Goal: Information Seeking & Learning: Learn about a topic

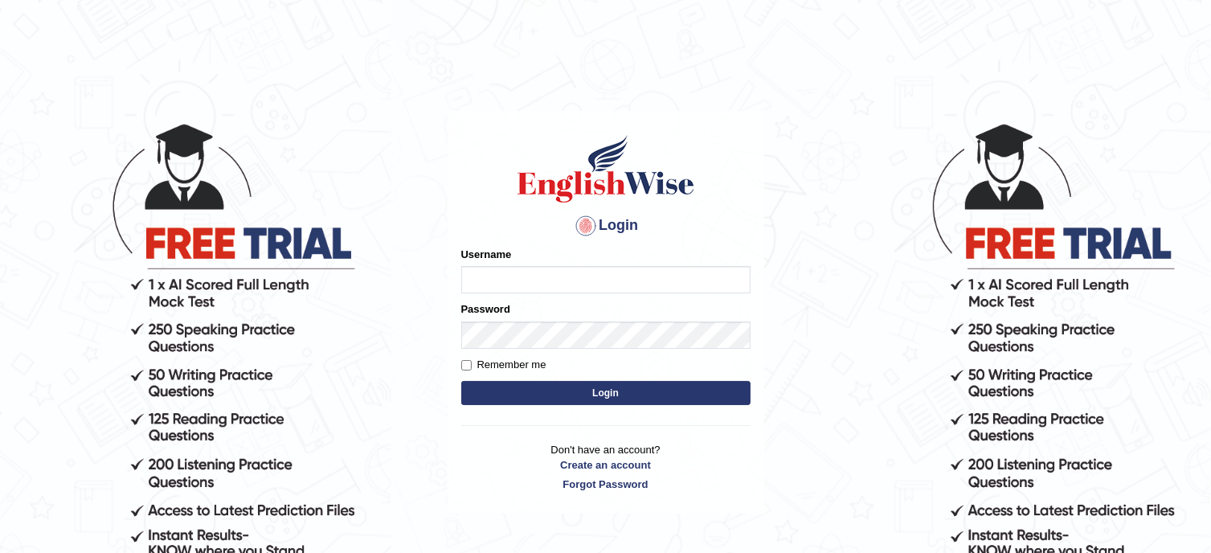
type input "Tanziral"
click at [586, 394] on button "Login" at bounding box center [605, 393] width 289 height 24
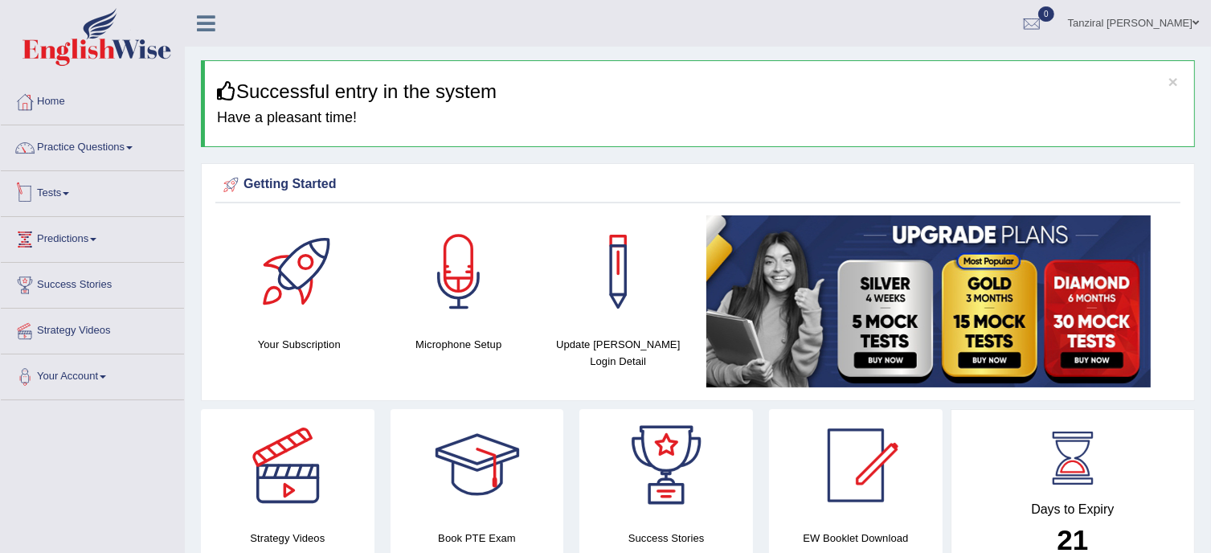
click at [63, 195] on link "Tests" at bounding box center [92, 191] width 183 height 40
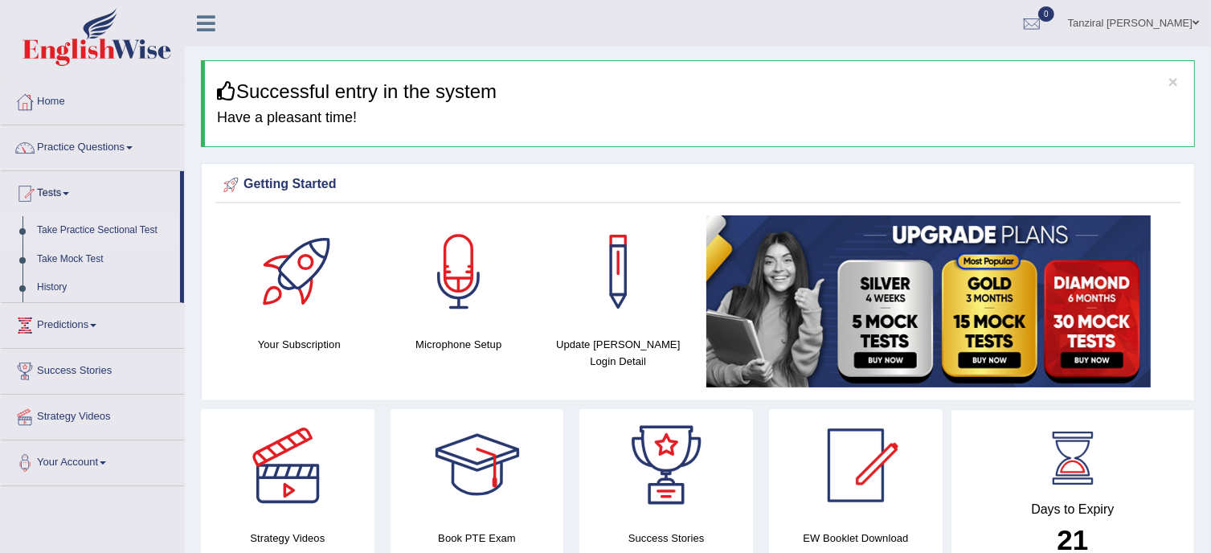
click at [102, 231] on link "Take Practice Sectional Test" at bounding box center [105, 230] width 150 height 29
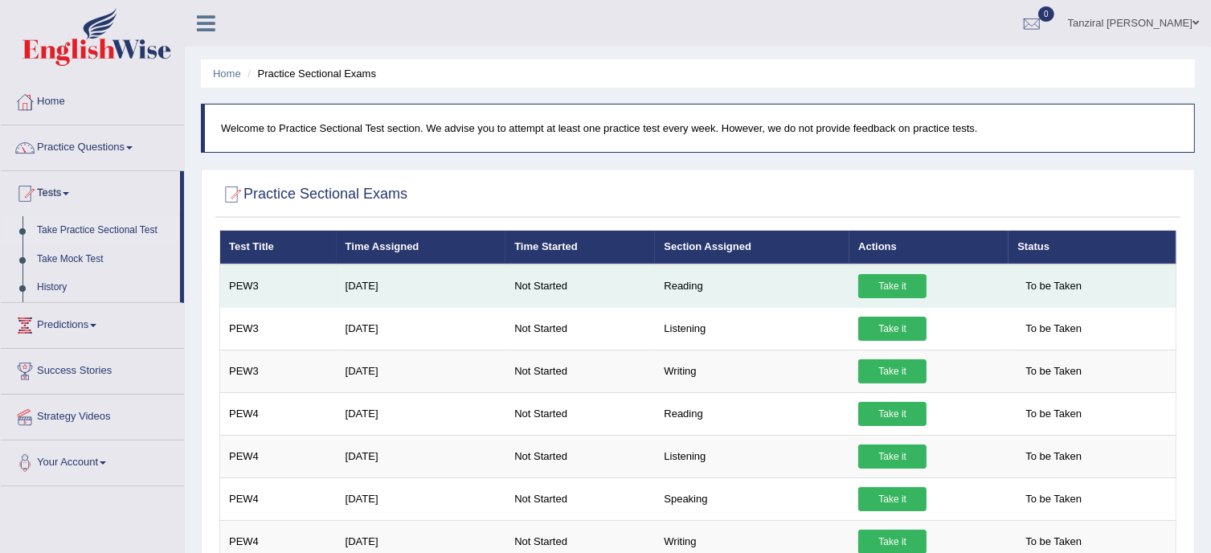
click at [901, 289] on link "Take it" at bounding box center [892, 286] width 68 height 24
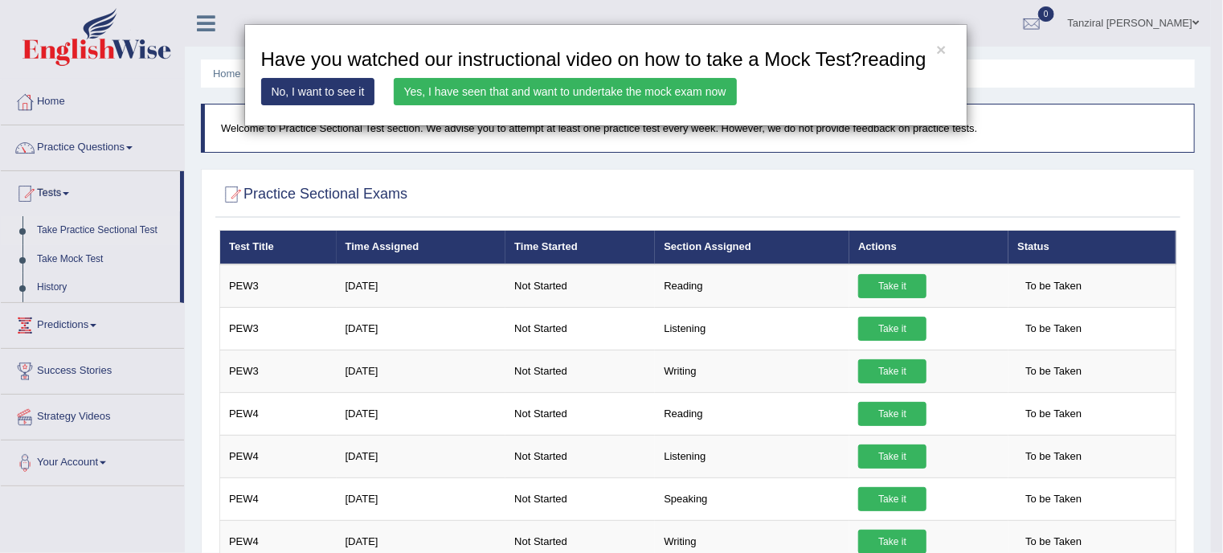
click at [538, 98] on link "Yes, I have seen that and want to undertake the mock exam now" at bounding box center [565, 91] width 343 height 27
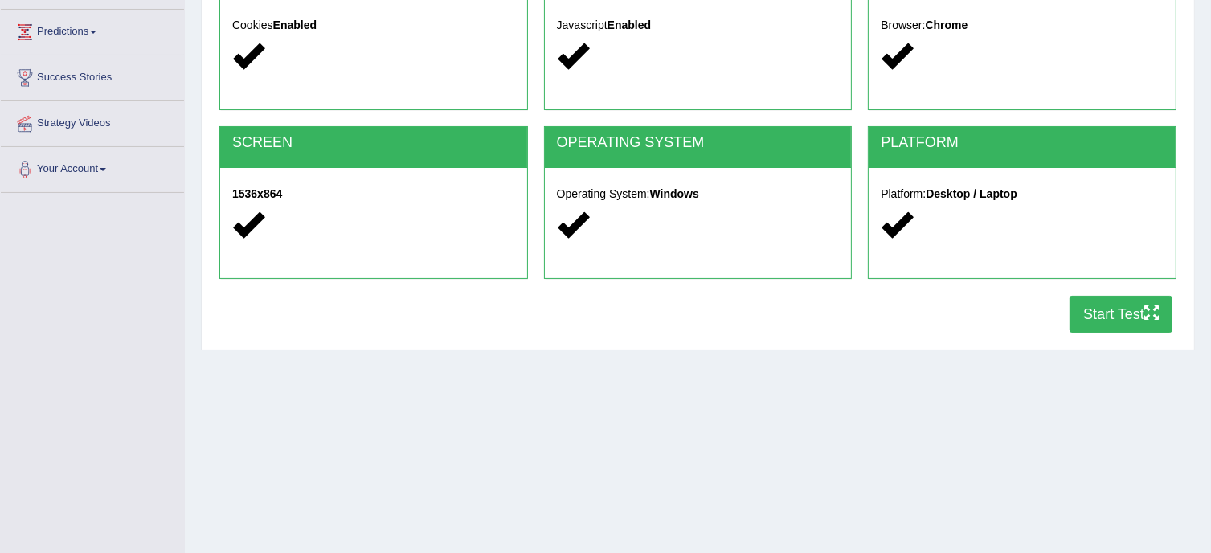
scroll to position [217, 0]
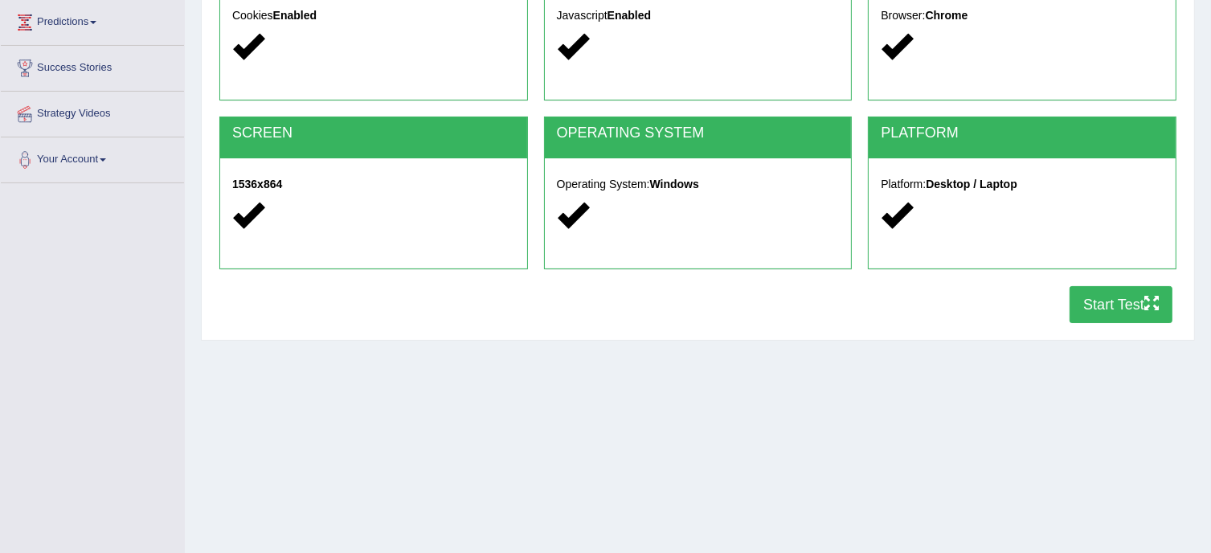
click at [1100, 301] on button "Start Test" at bounding box center [1120, 304] width 103 height 37
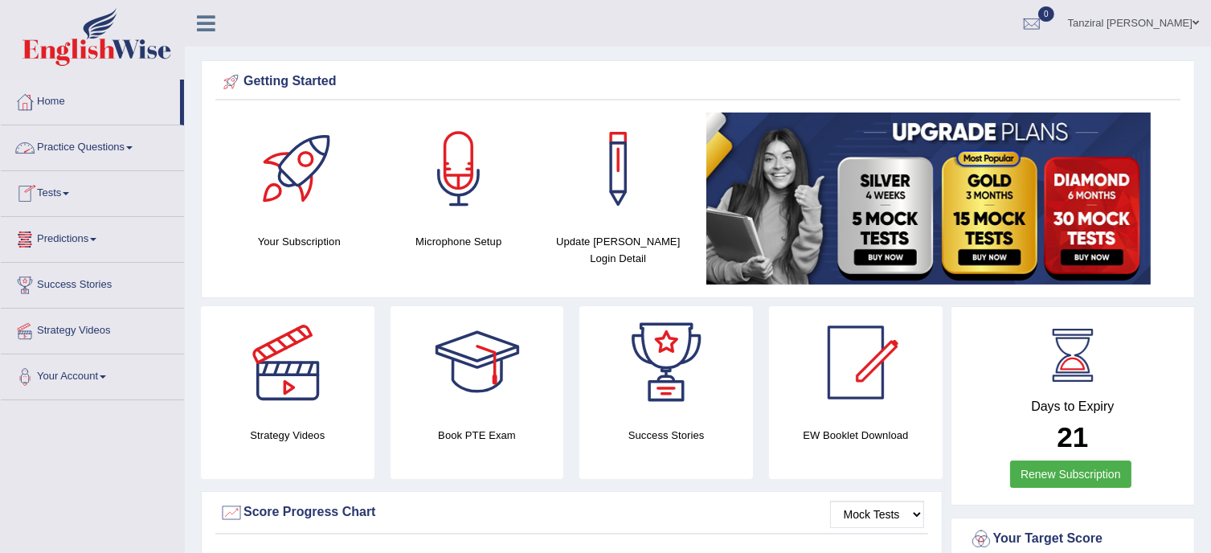
click at [84, 231] on link "Predictions" at bounding box center [92, 237] width 183 height 40
click at [87, 276] on link "Latest Predictions" at bounding box center [105, 276] width 150 height 29
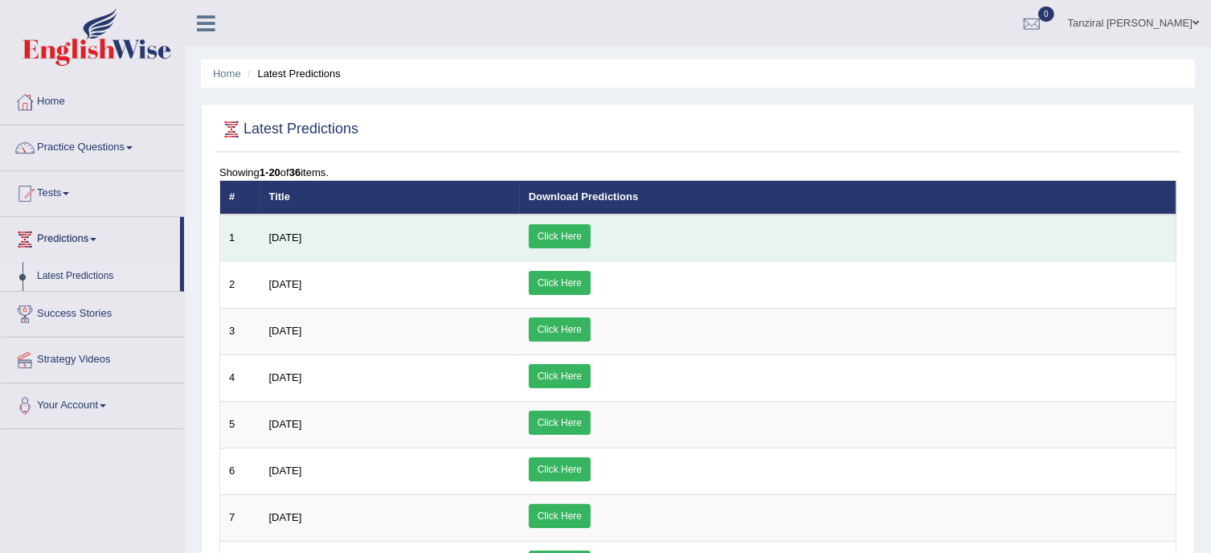
click at [591, 234] on link "Click Here" at bounding box center [560, 236] width 62 height 24
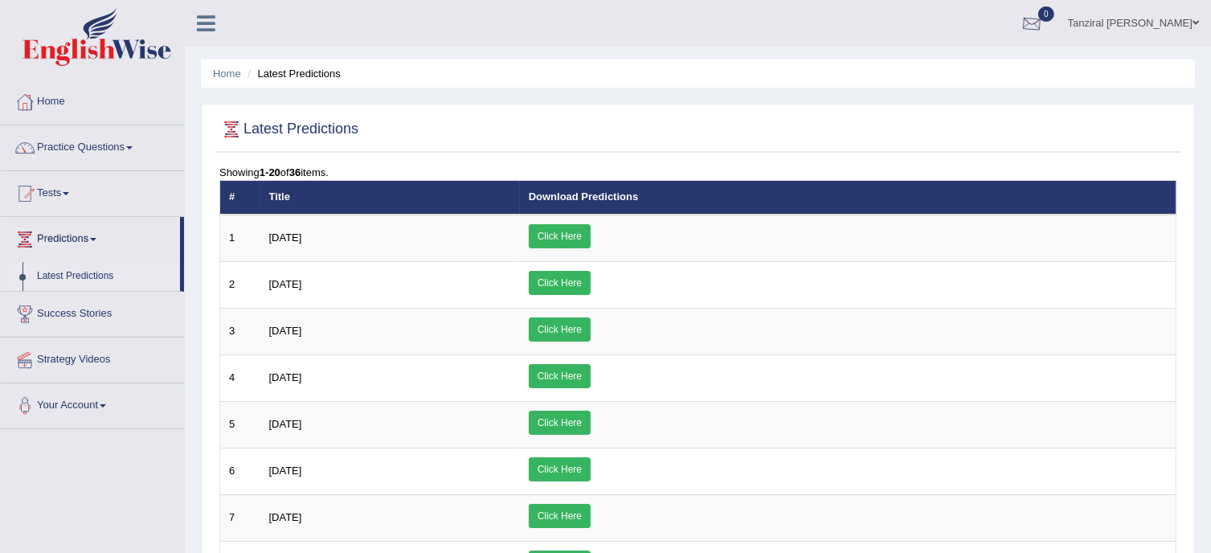
click at [1044, 15] on div at bounding box center [1032, 24] width 24 height 24
click at [948, 70] on strong "See All Alerts" at bounding box center [930, 67] width 72 height 13
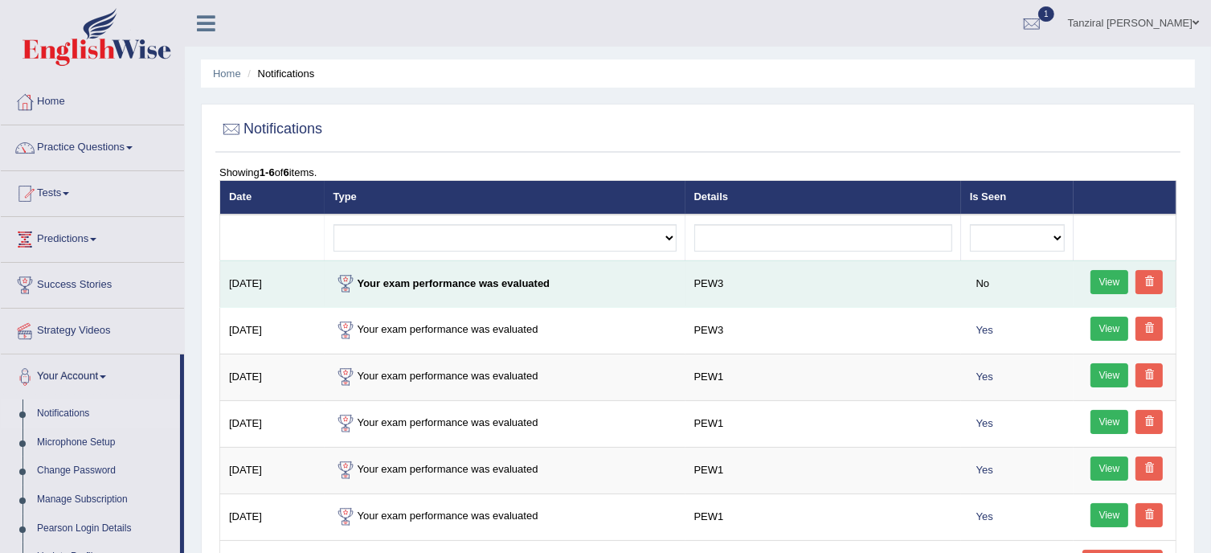
click at [1096, 276] on link "View" at bounding box center [1109, 282] width 39 height 24
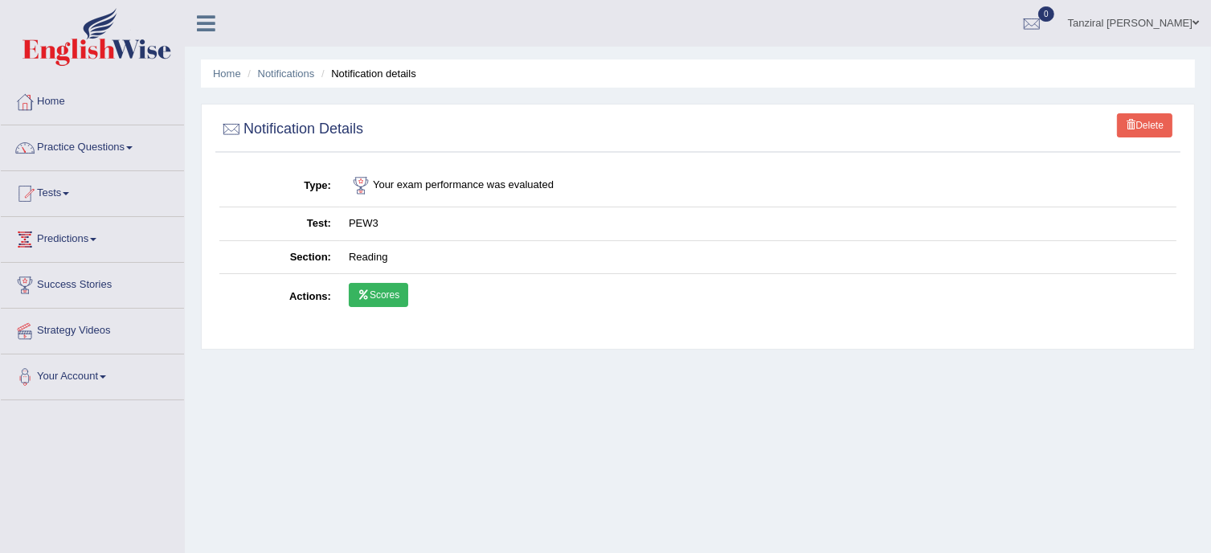
click at [382, 300] on link "Scores" at bounding box center [378, 295] width 59 height 24
click at [61, 94] on link "Home" at bounding box center [92, 100] width 183 height 40
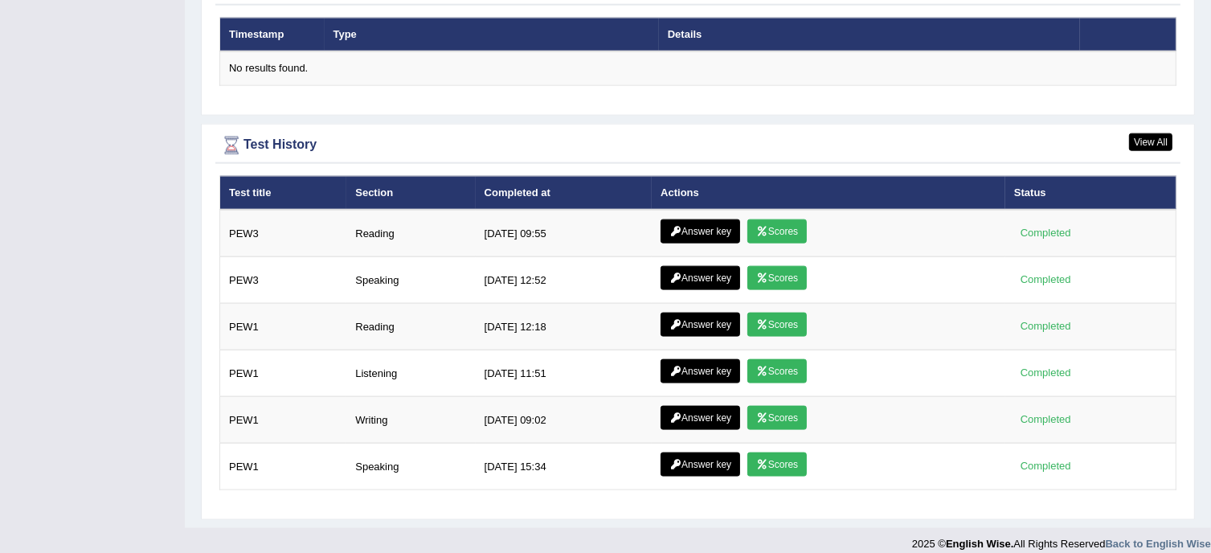
scroll to position [2009, 0]
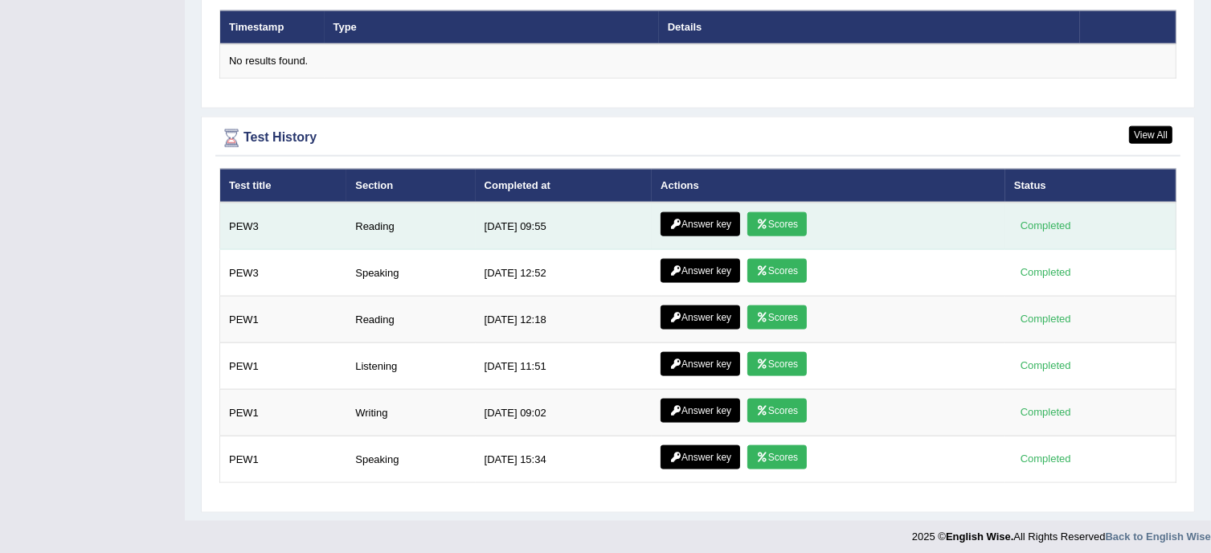
click at [718, 214] on link "Answer key" at bounding box center [700, 224] width 80 height 24
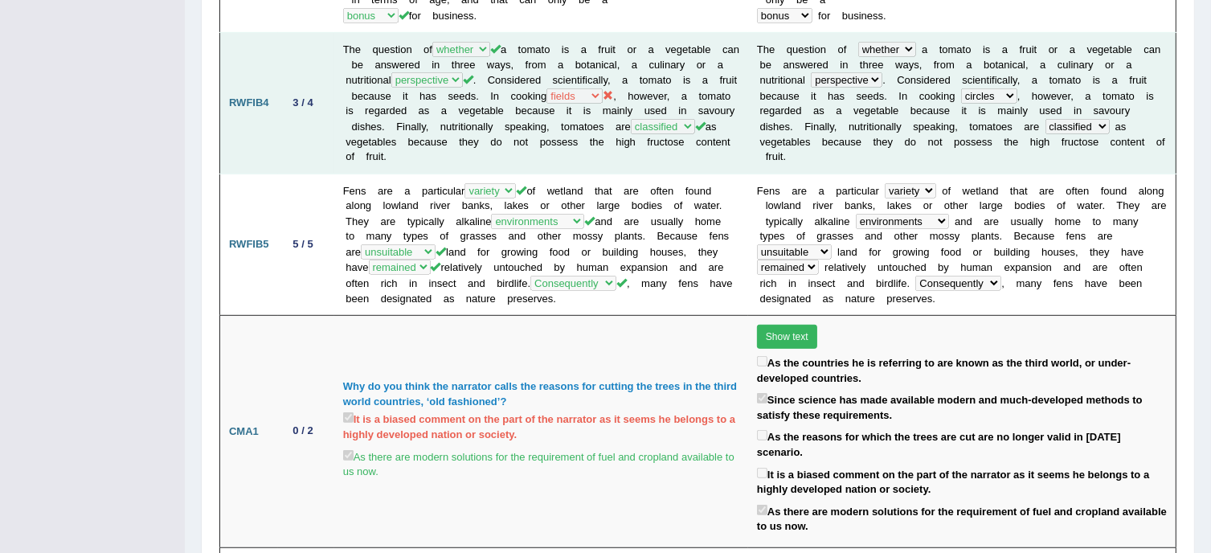
scroll to position [882, 0]
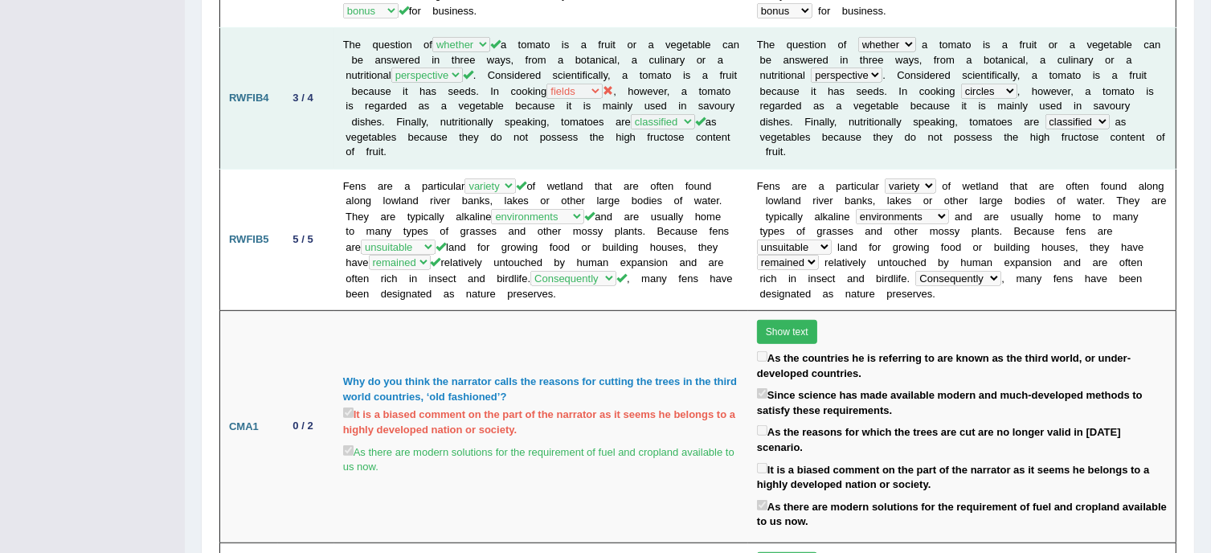
click at [669, 497] on td "Why do you think the narrator calls the reasons for cutting the trees in the th…" at bounding box center [541, 427] width 414 height 232
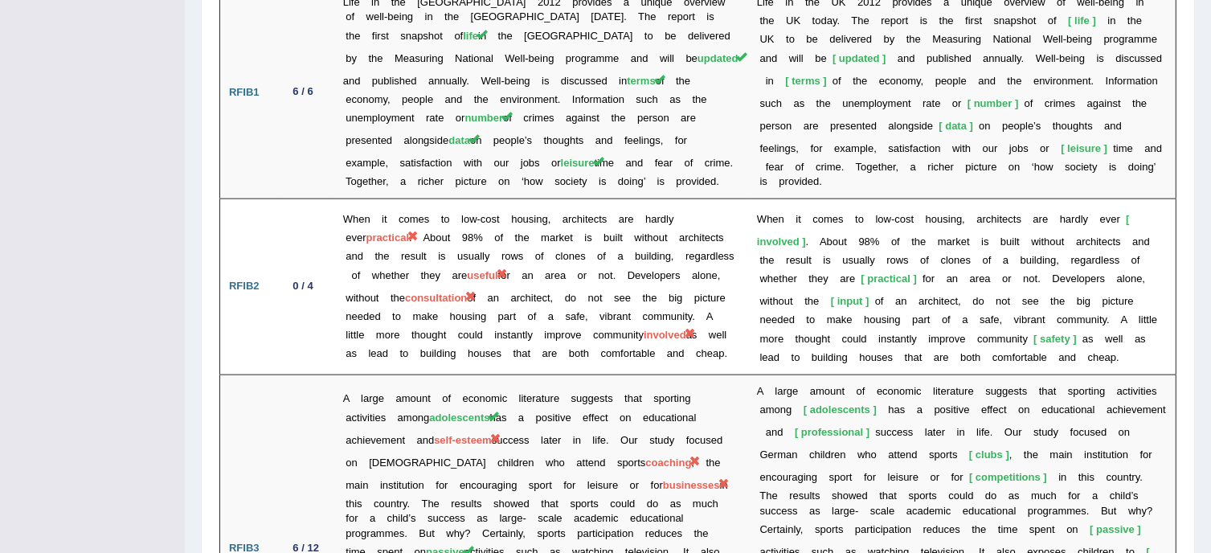
scroll to position [2092, 0]
click at [717, 423] on td "A large amount of economic literature suggests that sporting activities among a…" at bounding box center [541, 548] width 414 height 348
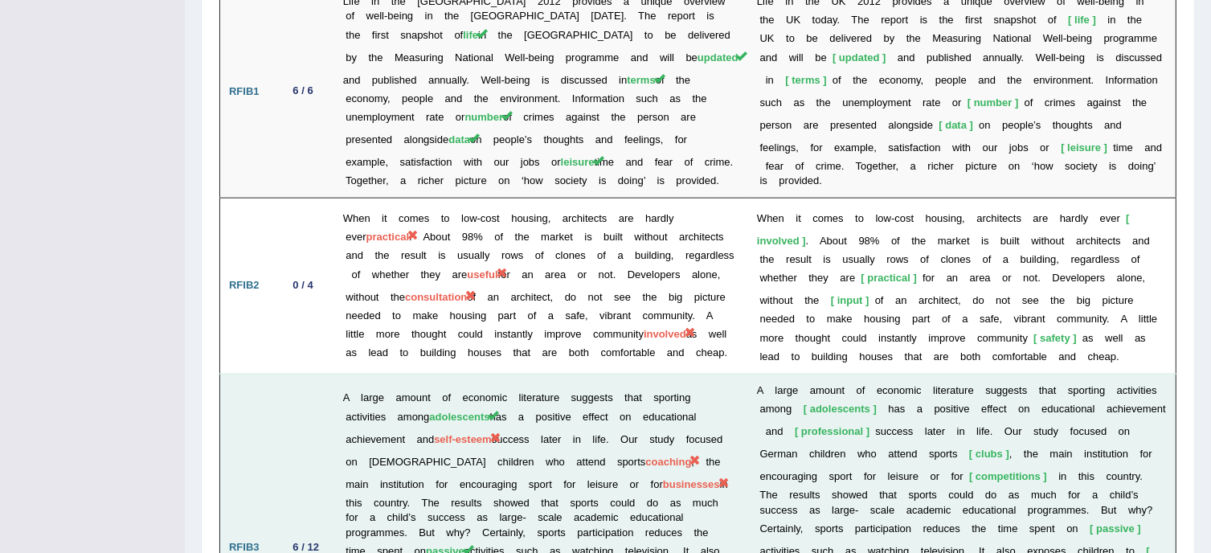
click at [735, 435] on td "A large amount of economic literature suggests that sporting activities among a…" at bounding box center [541, 548] width 414 height 348
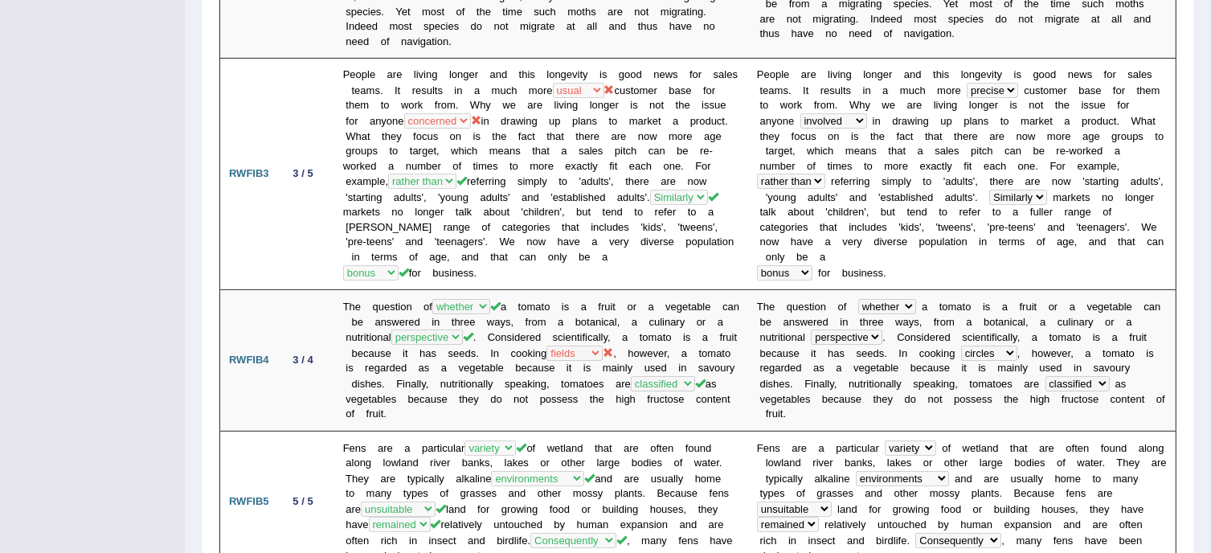
scroll to position [0, 0]
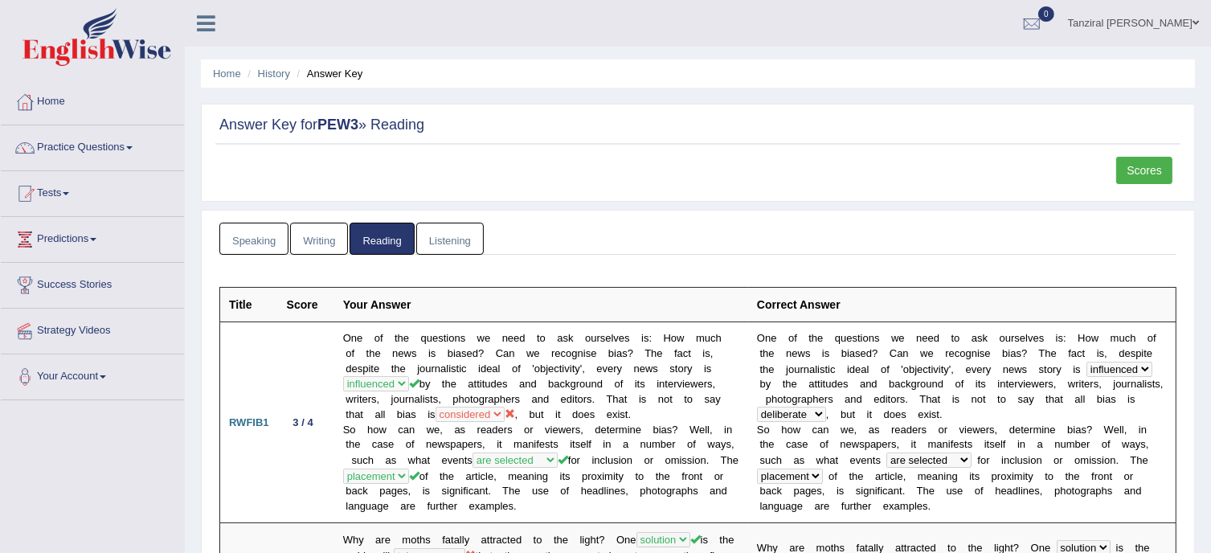
click at [111, 153] on link "Practice Questions" at bounding box center [92, 145] width 183 height 40
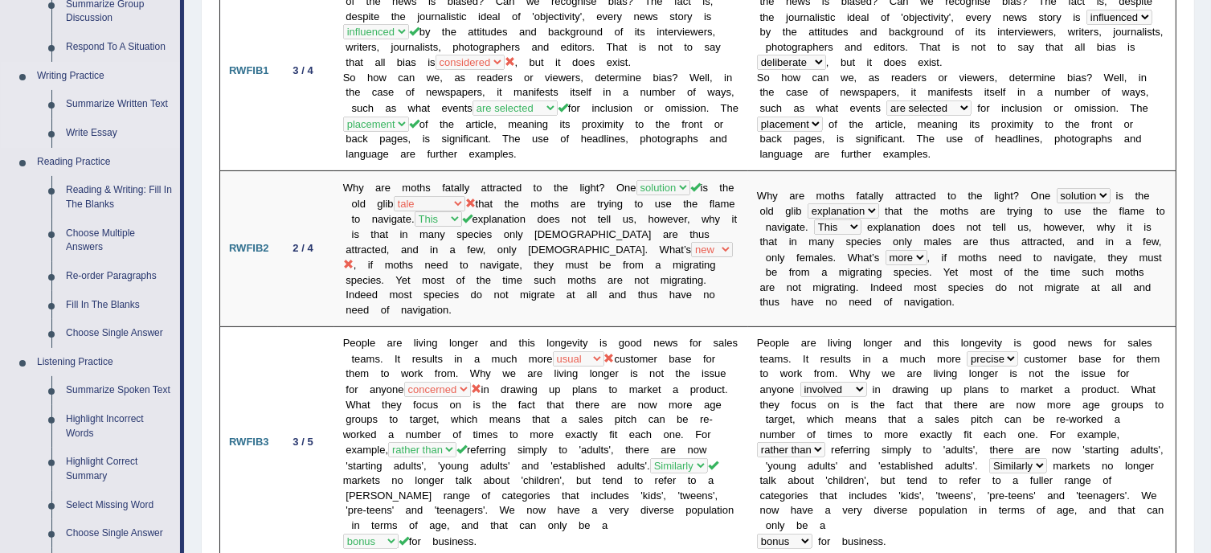
scroll to position [353, 0]
click at [111, 190] on link "Reading & Writing: Fill In The Blanks" at bounding box center [119, 196] width 121 height 43
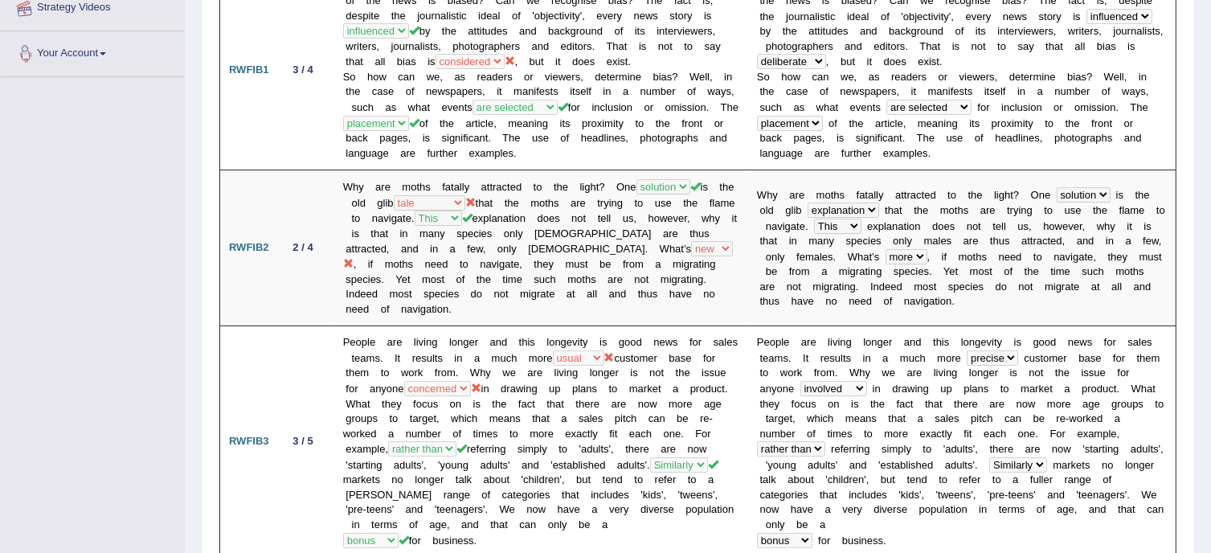
scroll to position [423, 0]
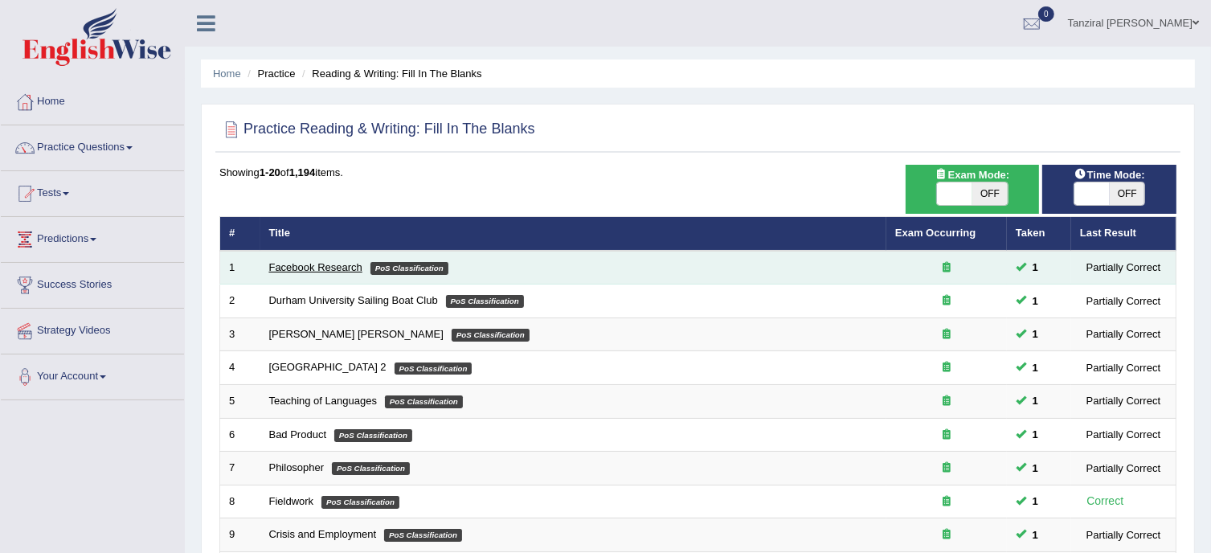
click at [323, 271] on link "Facebook Research" at bounding box center [315, 267] width 93 height 12
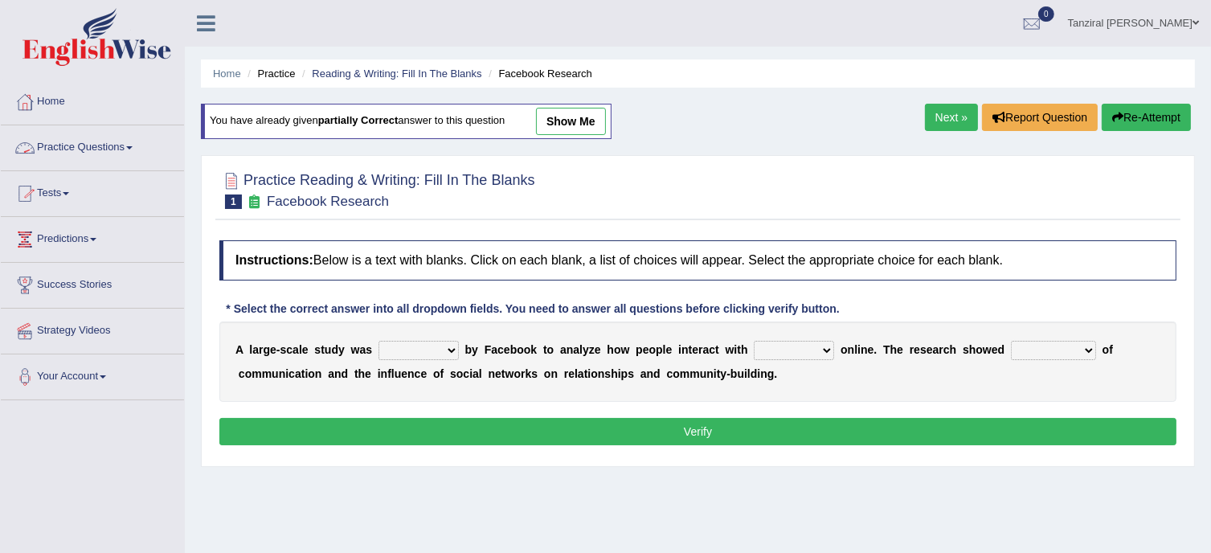
click at [122, 145] on link "Practice Questions" at bounding box center [92, 145] width 183 height 40
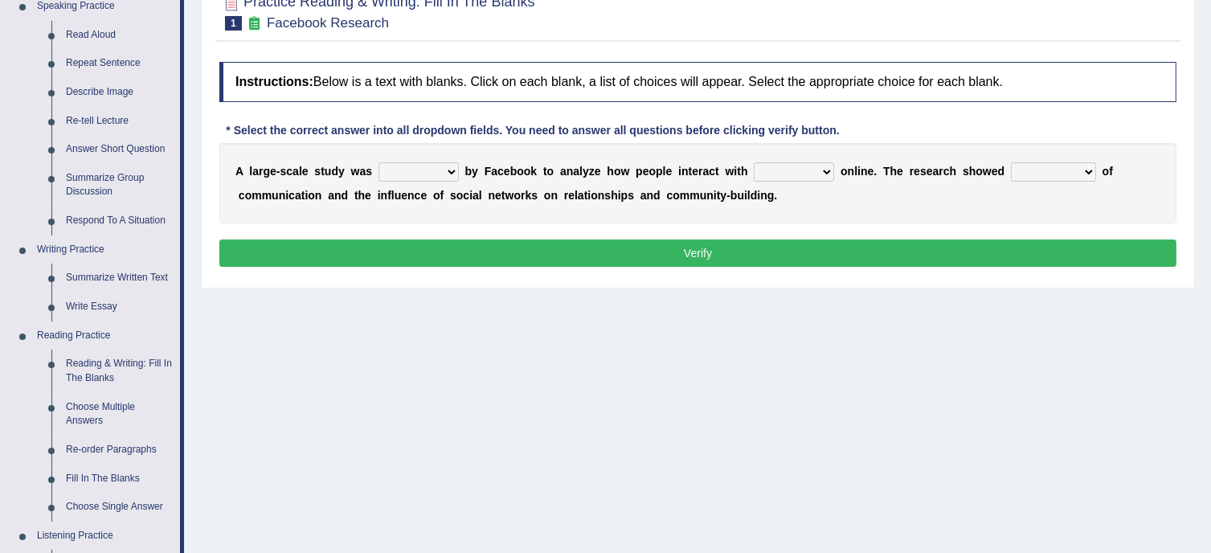
scroll to position [179, 0]
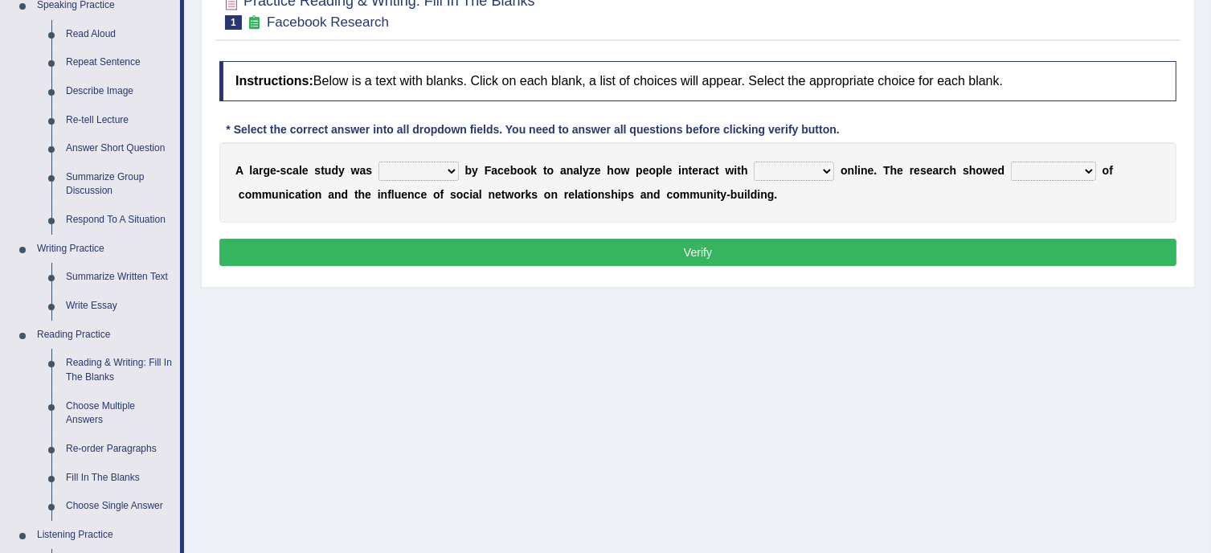
click at [453, 173] on select "surveyed had asked made" at bounding box center [418, 170] width 80 height 19
select select "surveyed"
click at [378, 161] on select "surveyed had asked made" at bounding box center [418, 170] width 80 height 19
click at [821, 174] on select "together all each other another" at bounding box center [794, 170] width 80 height 19
select select "each other"
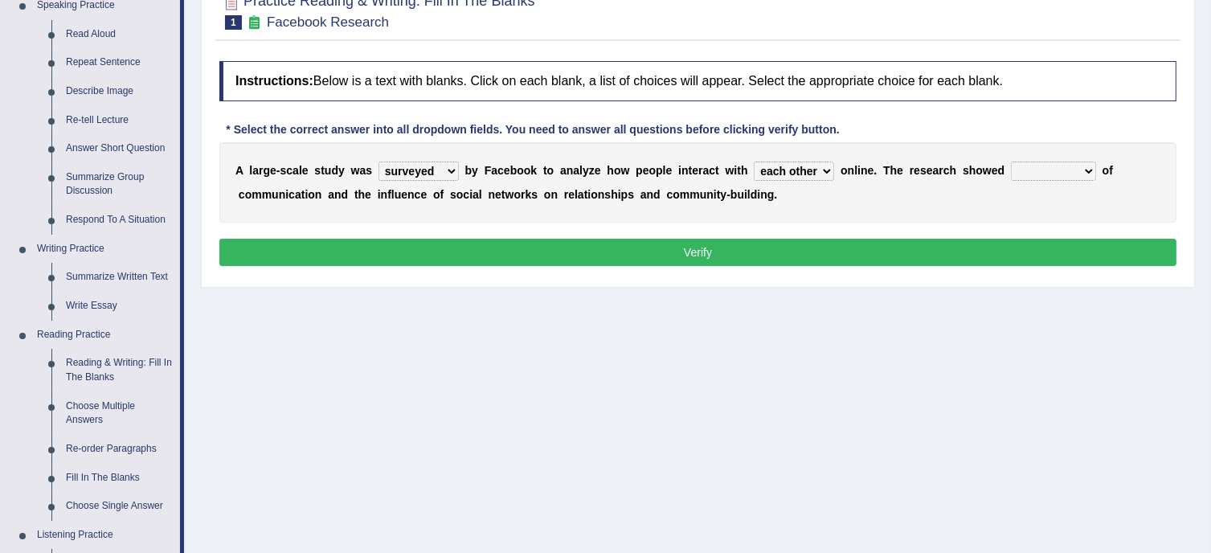
click at [754, 161] on select "together all each other another" at bounding box center [794, 170] width 80 height 19
click at [1079, 171] on select "advantages standards fellowships patterns" at bounding box center [1053, 170] width 85 height 19
select select "advantages"
click at [1011, 161] on select "advantages standards fellowships patterns" at bounding box center [1053, 170] width 85 height 19
click at [864, 252] on button "Verify" at bounding box center [697, 252] width 957 height 27
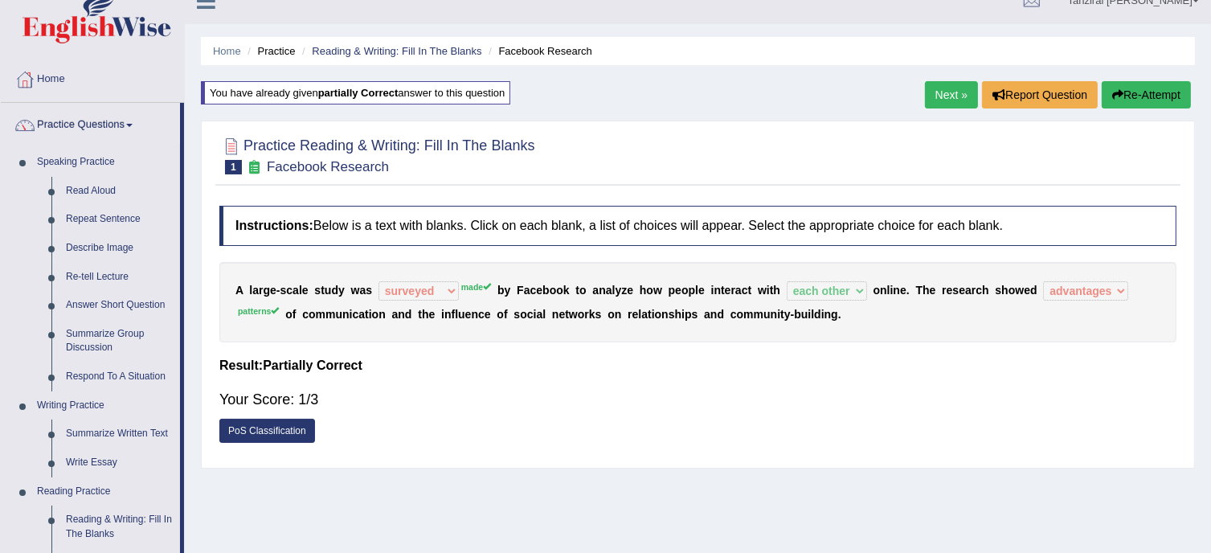
scroll to position [13, 0]
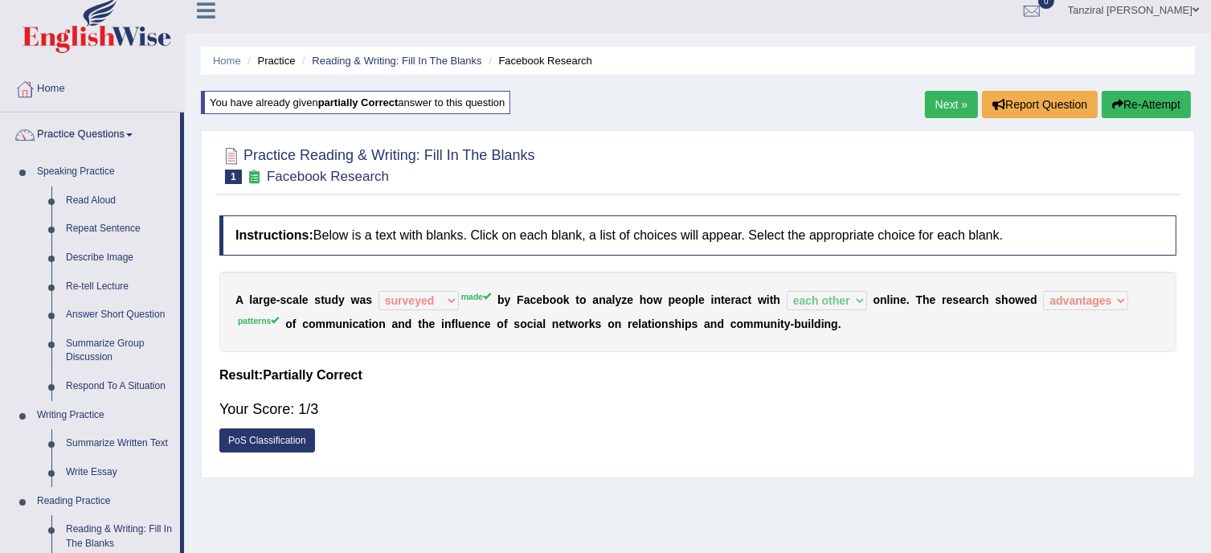
click at [1138, 96] on button "Re-Attempt" at bounding box center [1145, 104] width 89 height 27
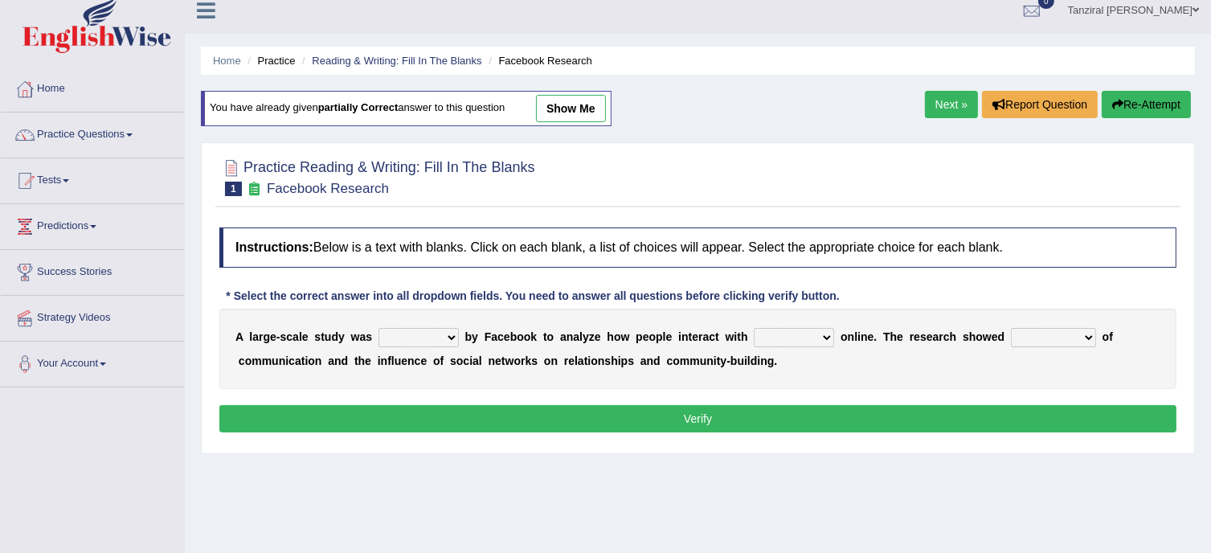
click at [434, 341] on select "surveyed had asked made" at bounding box center [418, 337] width 80 height 19
select select "made"
click at [378, 328] on select "surveyed had asked made" at bounding box center [418, 337] width 80 height 19
click at [788, 332] on select "together all each other another" at bounding box center [794, 337] width 80 height 19
select select "each other"
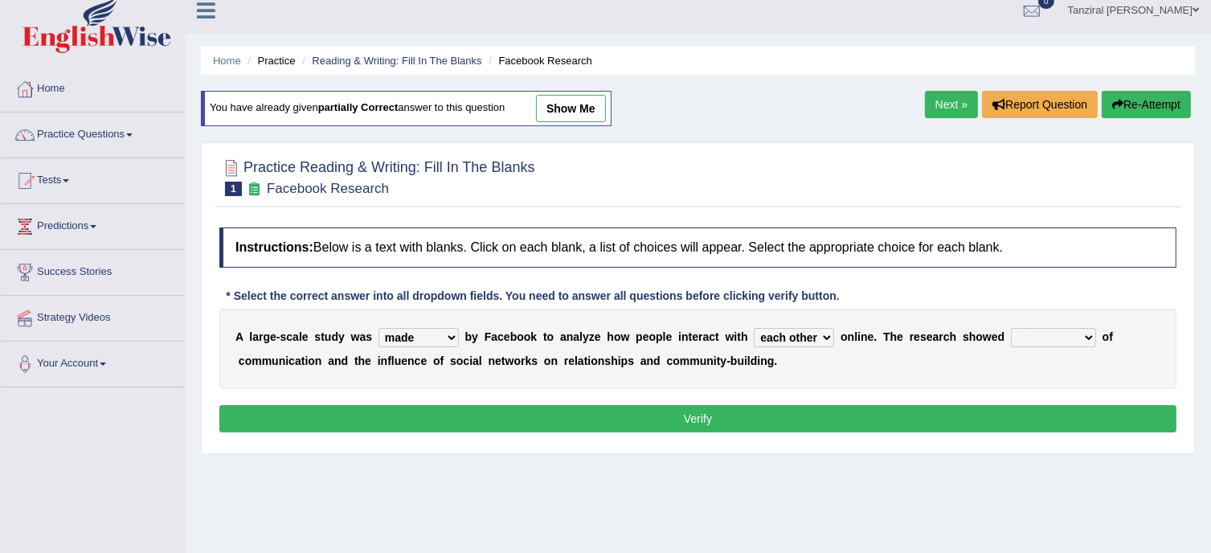
click at [754, 328] on select "together all each other another" at bounding box center [794, 337] width 80 height 19
click at [1071, 328] on select "advantages standards fellowships patterns" at bounding box center [1053, 337] width 85 height 19
select select "patterns"
click at [1011, 328] on select "advantages standards fellowships patterns" at bounding box center [1053, 337] width 85 height 19
click at [954, 411] on button "Verify" at bounding box center [697, 418] width 957 height 27
